Goal: Task Accomplishment & Management: Manage account settings

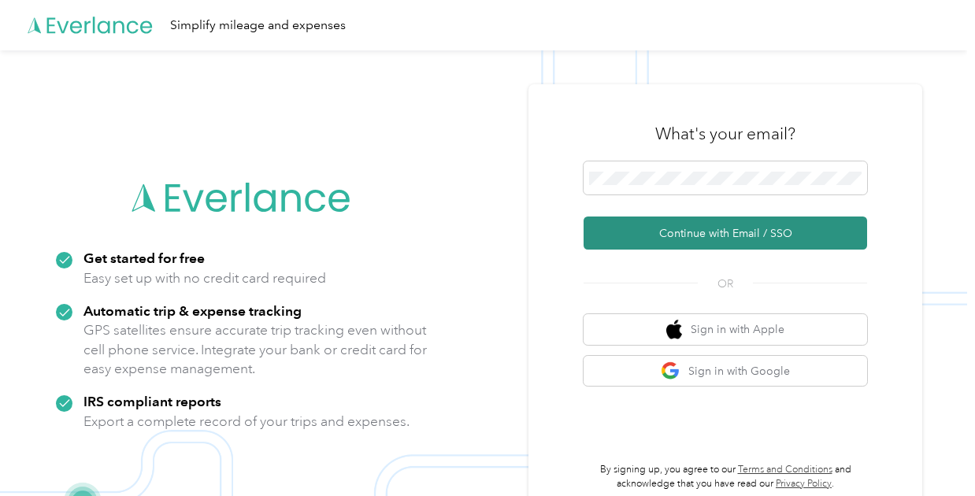
click at [710, 223] on button "Continue with Email / SSO" at bounding box center [726, 233] width 284 height 33
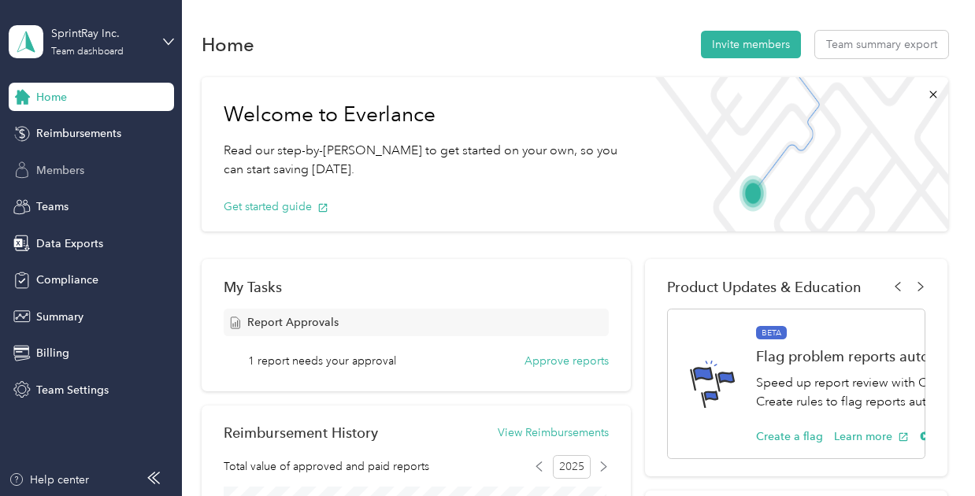
click at [81, 169] on span "Members" at bounding box center [60, 170] width 48 height 17
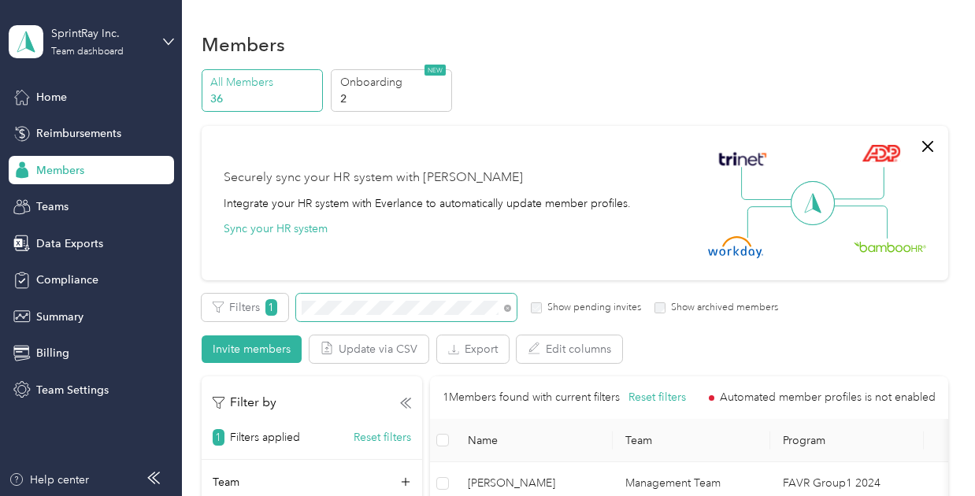
scroll to position [102, 0]
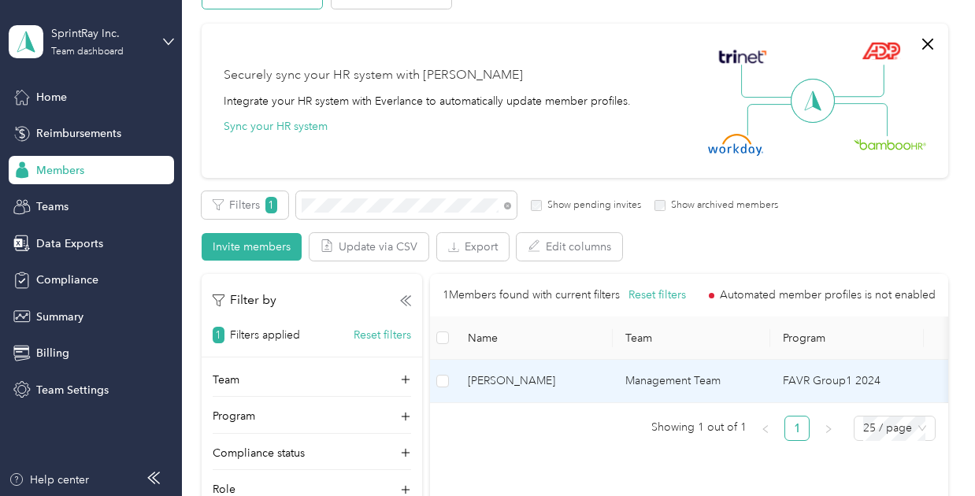
click at [558, 365] on td "[PERSON_NAME]" at bounding box center [534, 381] width 158 height 43
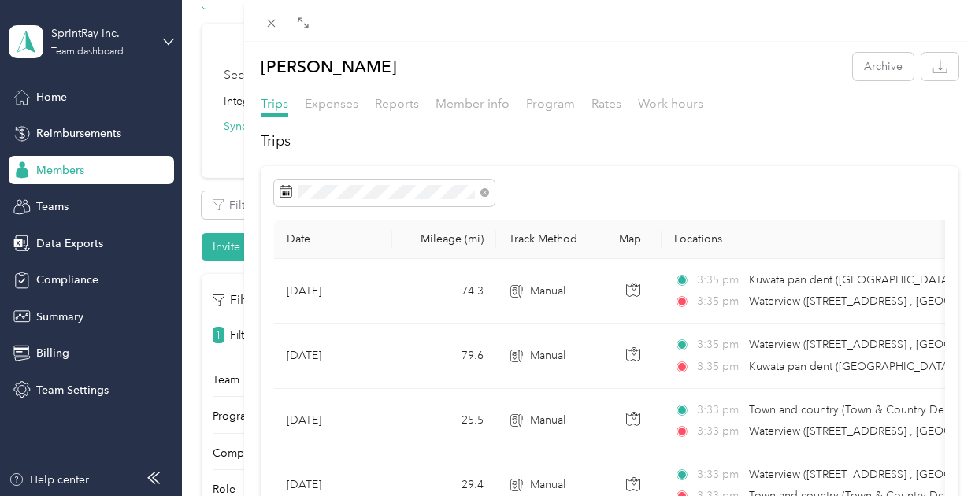
click at [602, 111] on div "Rates" at bounding box center [606, 105] width 30 height 20
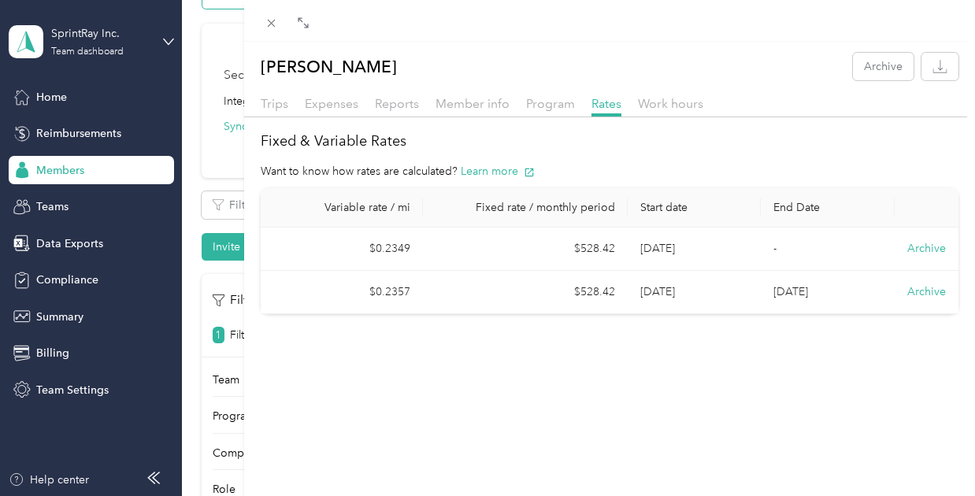
click at [425, 296] on td "$528.42" at bounding box center [525, 292] width 205 height 43
click at [268, 26] on icon at bounding box center [271, 24] width 8 height 8
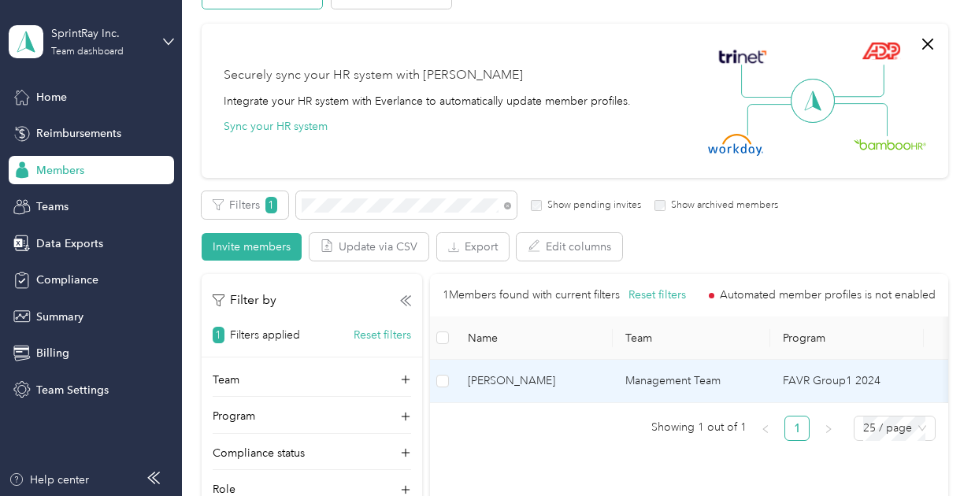
click at [557, 370] on td "[PERSON_NAME]" at bounding box center [534, 381] width 158 height 43
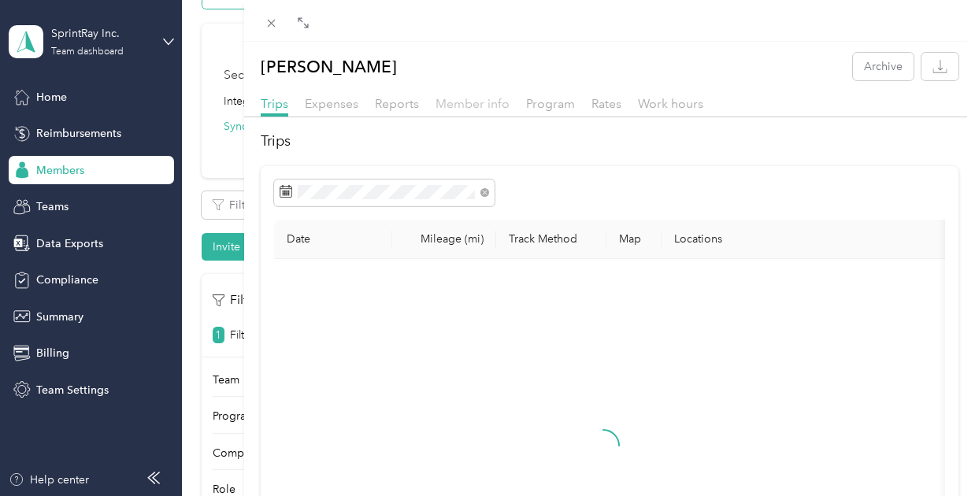
click at [468, 106] on span "Member info" at bounding box center [473, 103] width 74 height 15
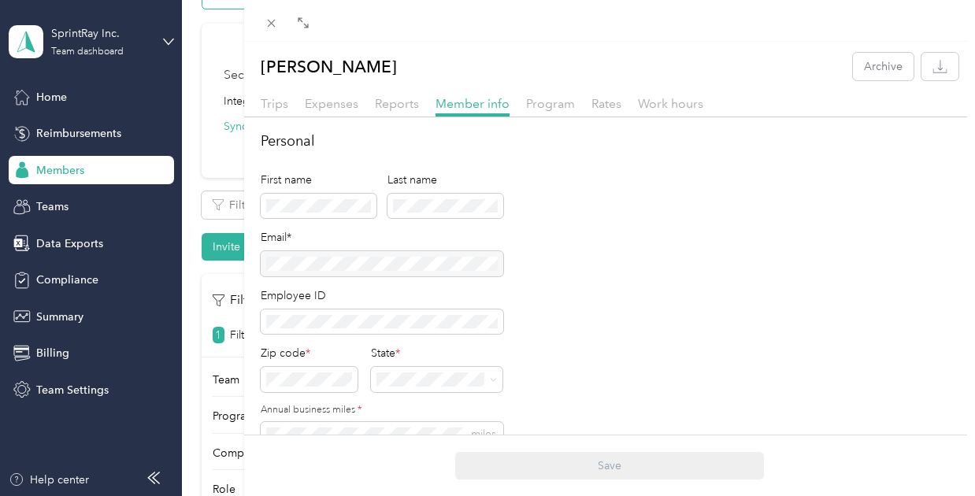
click at [466, 254] on div at bounding box center [382, 263] width 243 height 25
click at [80, 53] on div "[PERSON_NAME] Archive Trips Expenses Reports Member info Program Rates Work hou…" at bounding box center [487, 248] width 975 height 496
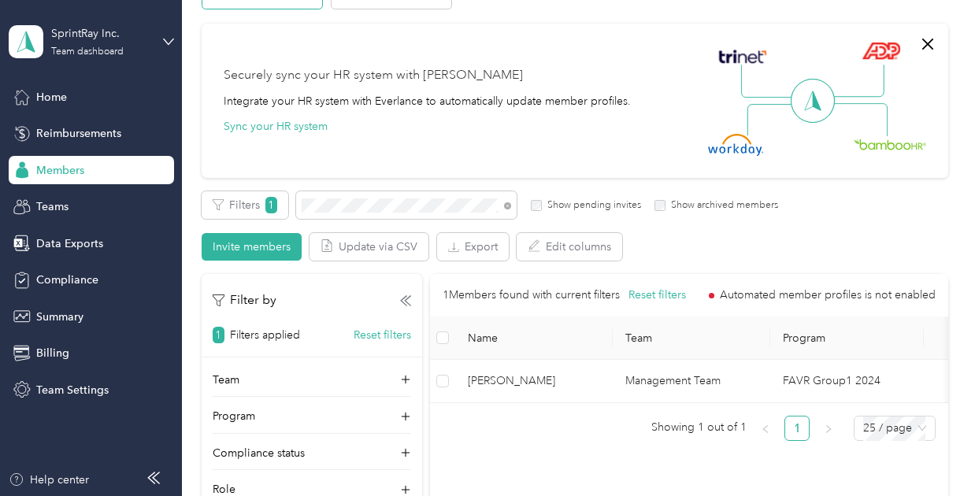
click at [109, 36] on div at bounding box center [487, 248] width 975 height 496
click at [78, 21] on div "SprintRay Inc. Team dashboard" at bounding box center [91, 41] width 165 height 55
click at [73, 192] on div "Log out" at bounding box center [52, 195] width 61 height 17
